Goal: Manage account settings

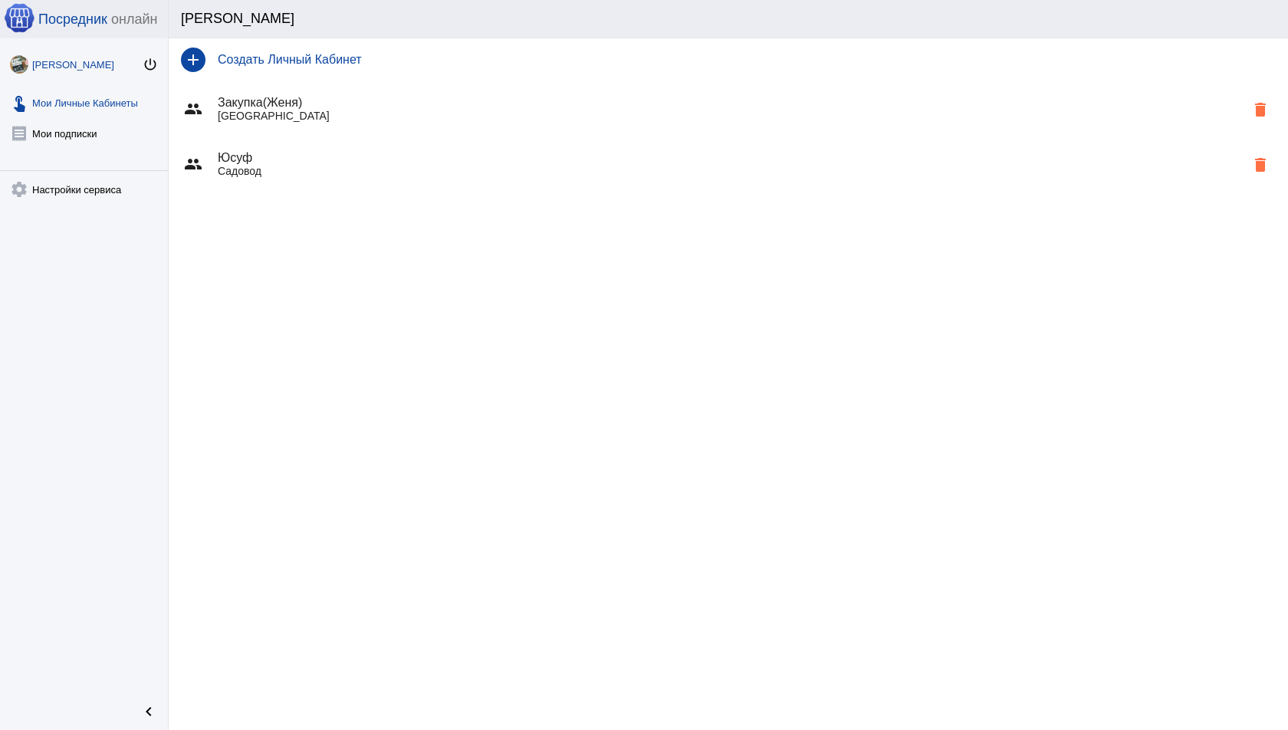
click at [144, 54] on link "Женя Сметухина power_settings_new" at bounding box center [84, 61] width 168 height 31
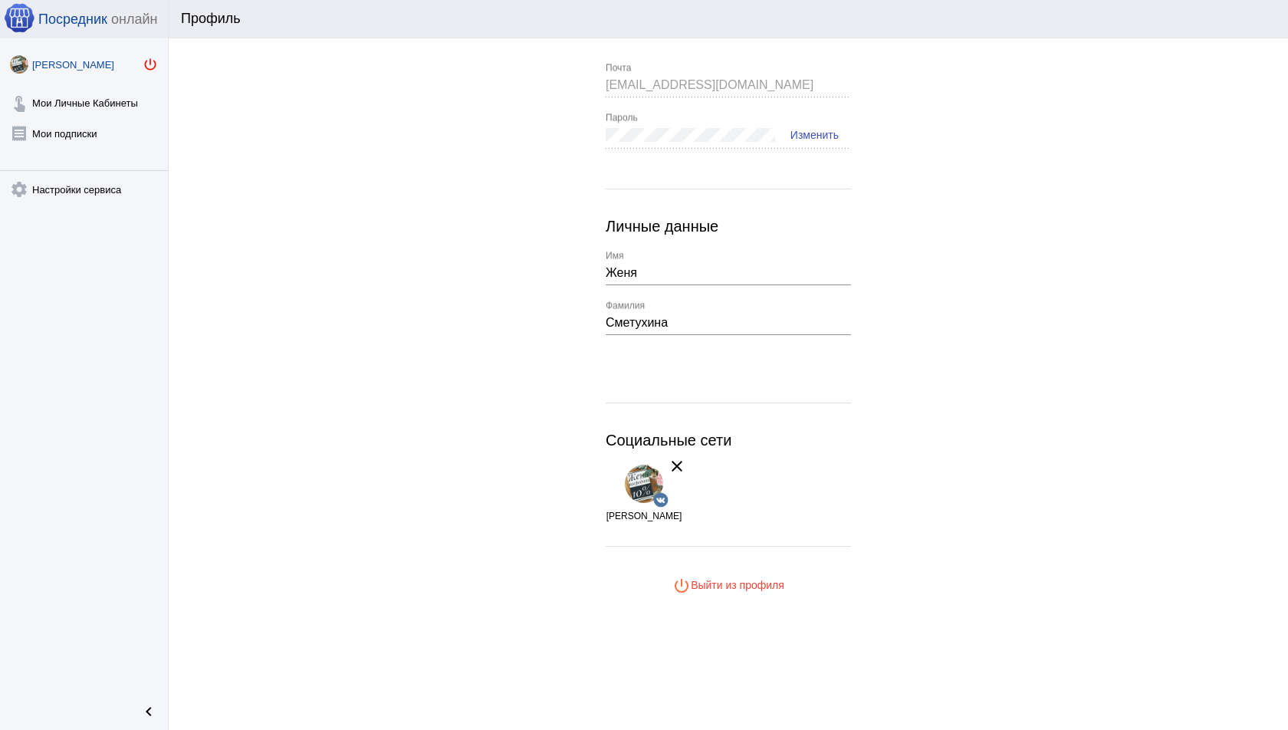
click at [153, 63] on mat-icon "power_settings_new" at bounding box center [150, 64] width 15 height 15
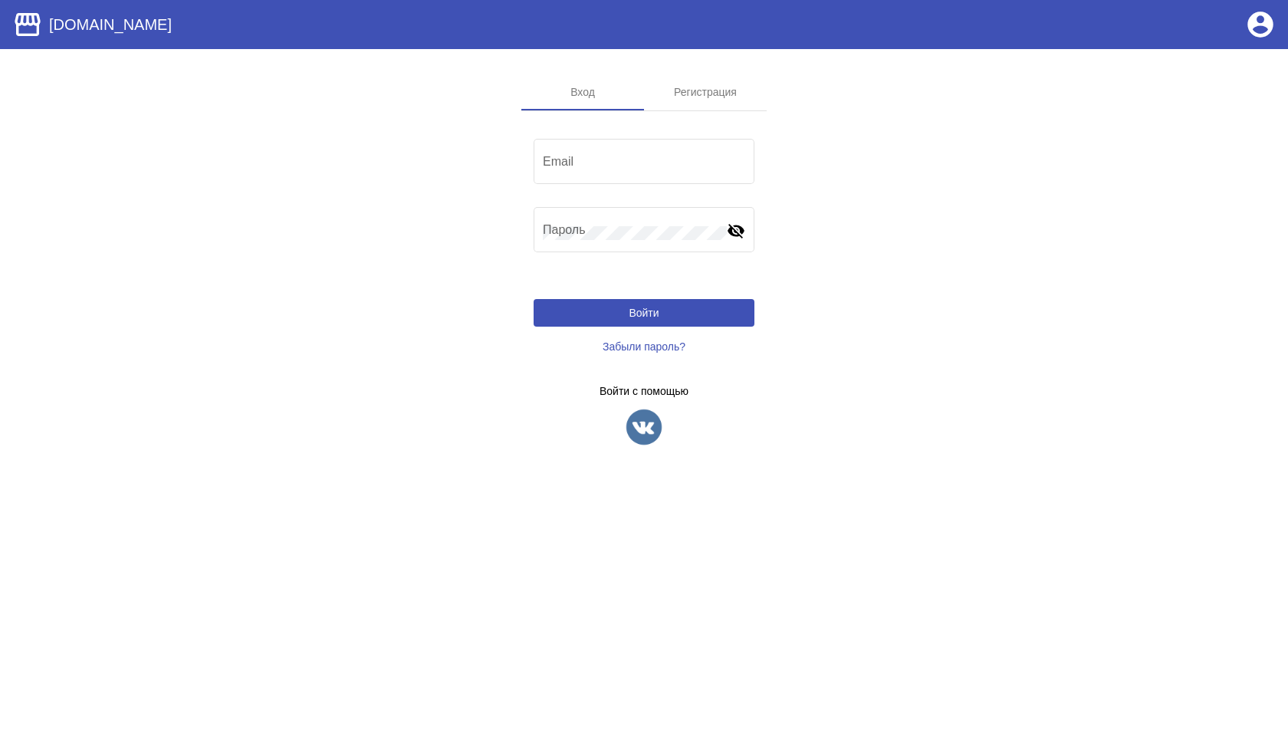
click at [648, 421] on img at bounding box center [644, 427] width 38 height 38
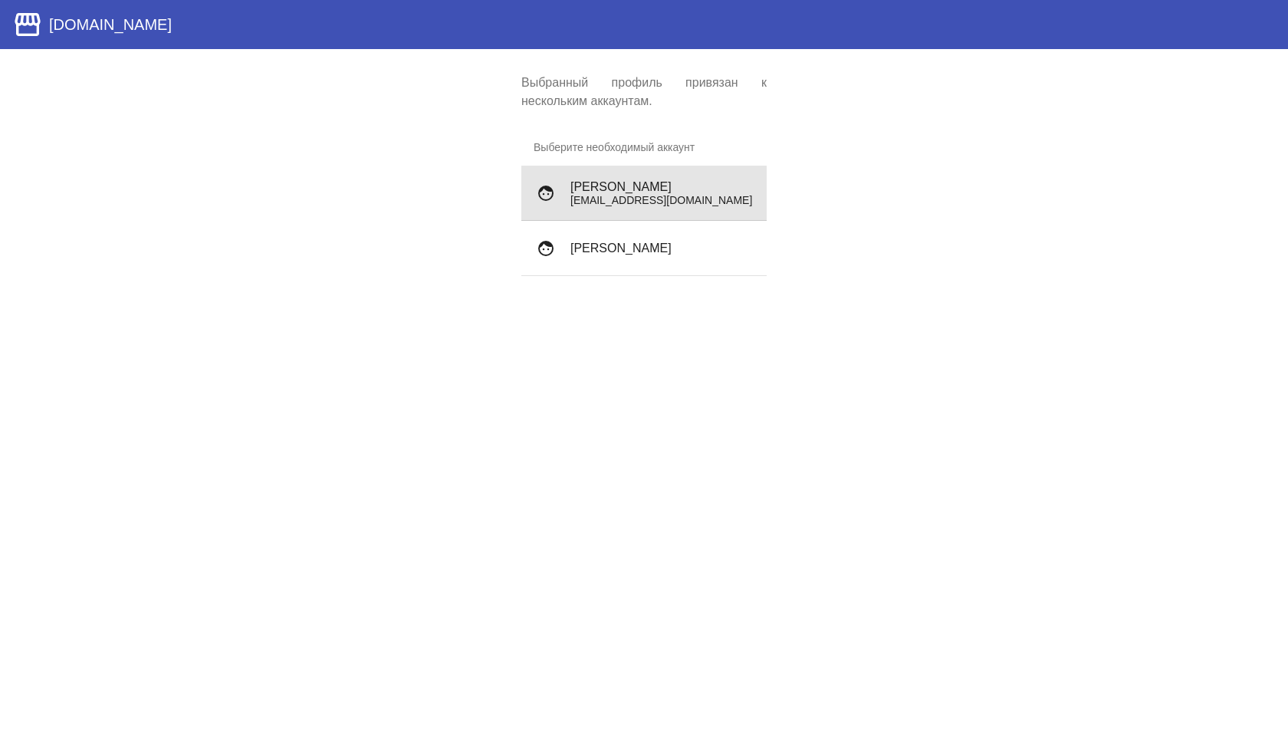
click at [633, 194] on p "shadowdmas@gmail.com" at bounding box center [662, 200] width 184 height 12
